Goal: Contribute content

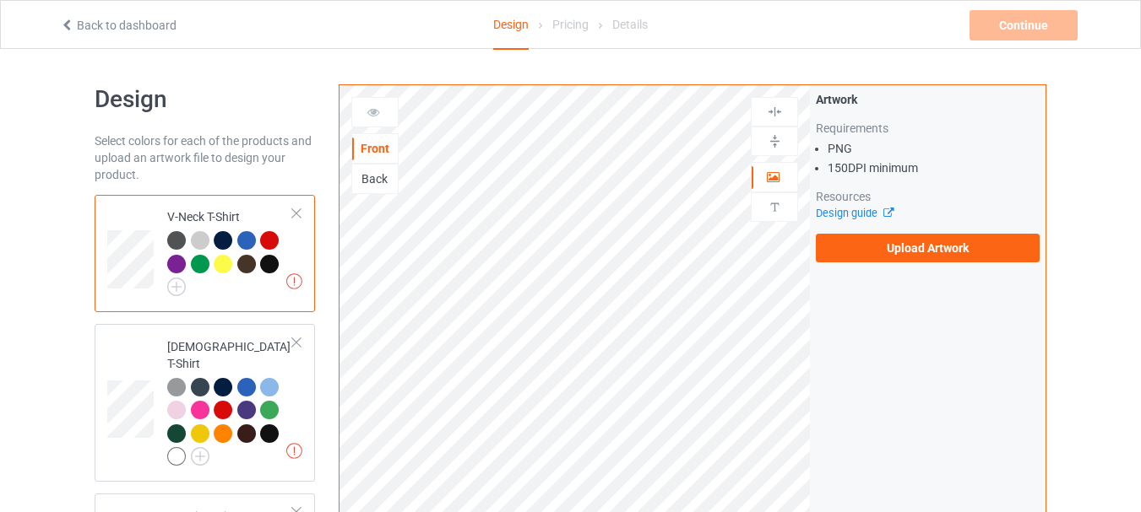
click at [943, 230] on div "Artwork Requirements PNG 150 DPI minimum Resources Design guide Upload Artwork" at bounding box center [927, 176] width 224 height 171
click at [921, 241] on label "Upload Artwork" at bounding box center [927, 248] width 224 height 29
click at [0, 0] on input "Upload Artwork" at bounding box center [0, 0] width 0 height 0
click at [887, 237] on label "Upload Artwork" at bounding box center [927, 248] width 224 height 29
click at [0, 0] on input "Upload Artwork" at bounding box center [0, 0] width 0 height 0
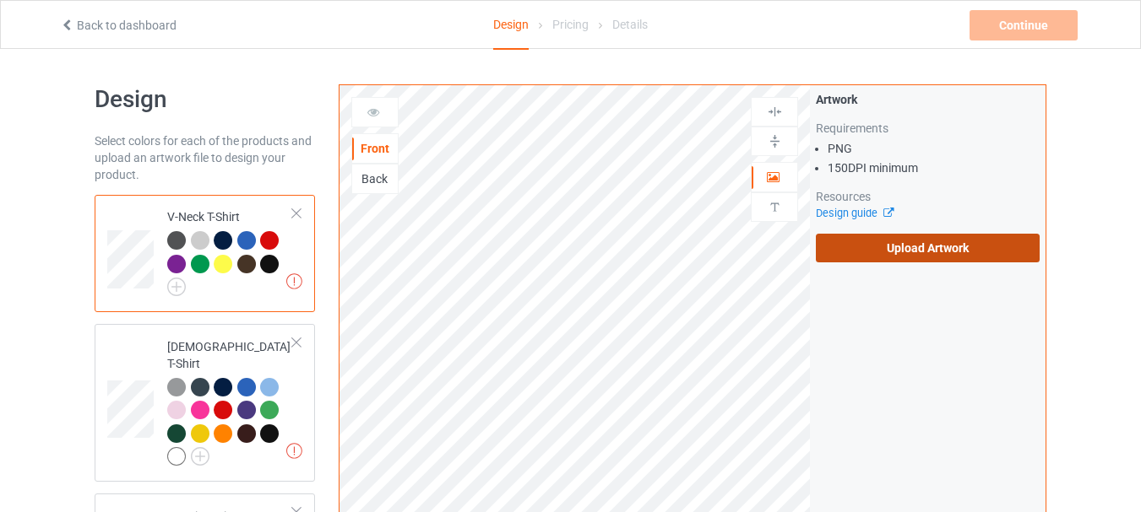
click at [897, 236] on label "Upload Artwork" at bounding box center [927, 248] width 224 height 29
click at [0, 0] on input "Upload Artwork" at bounding box center [0, 0] width 0 height 0
